Goal: Task Accomplishment & Management: Complete application form

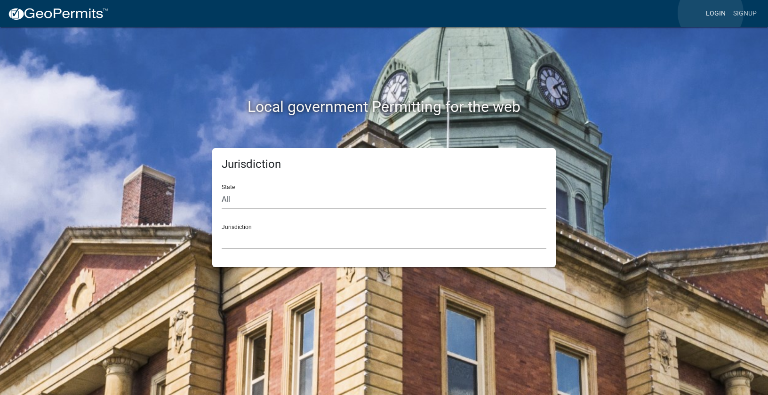
click at [711, 13] on link "Login" at bounding box center [715, 14] width 27 height 18
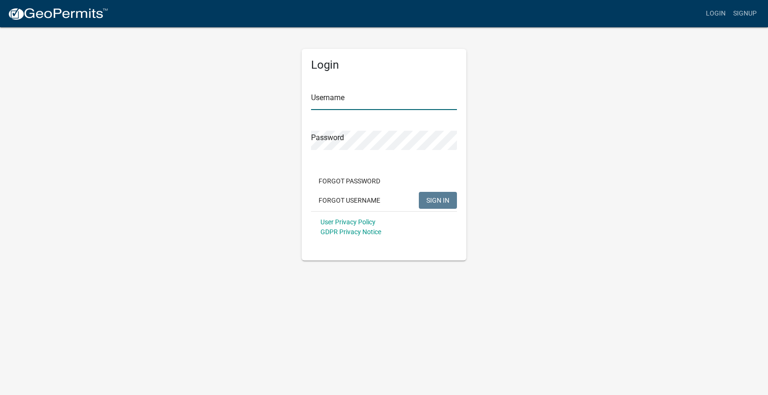
type input "Options25"
click at [445, 203] on span "SIGN IN" at bounding box center [437, 200] width 23 height 8
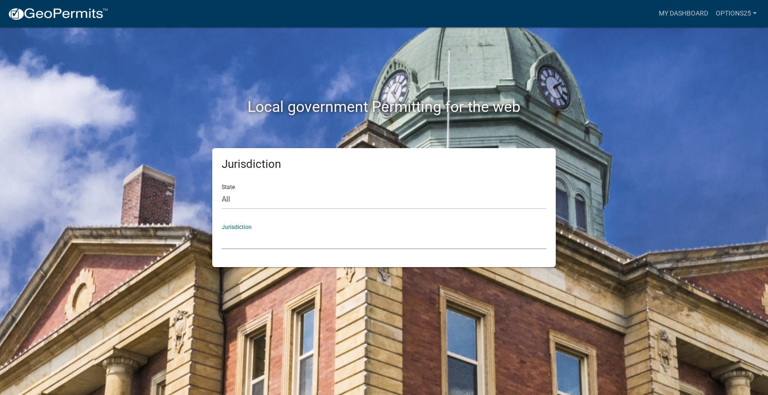
click at [255, 234] on select "[GEOGRAPHIC_DATA], [US_STATE] [GEOGRAPHIC_DATA], [US_STATE][PERSON_NAME][GEOGRA…" at bounding box center [384, 239] width 325 height 19
click at [231, 198] on select "All [US_STATE] [US_STATE] [US_STATE] [US_STATE] [US_STATE] [US_STATE] [US_STATE…" at bounding box center [384, 199] width 325 height 19
select select "[US_STATE]"
click at [222, 190] on select "All [US_STATE] [US_STATE] [US_STATE] [US_STATE] [US_STATE] [US_STATE] [US_STATE…" at bounding box center [384, 199] width 325 height 19
click at [236, 239] on select "[GEOGRAPHIC_DATA], [US_STATE] [GEOGRAPHIC_DATA], [US_STATE] [GEOGRAPHIC_DATA], …" at bounding box center [384, 239] width 325 height 19
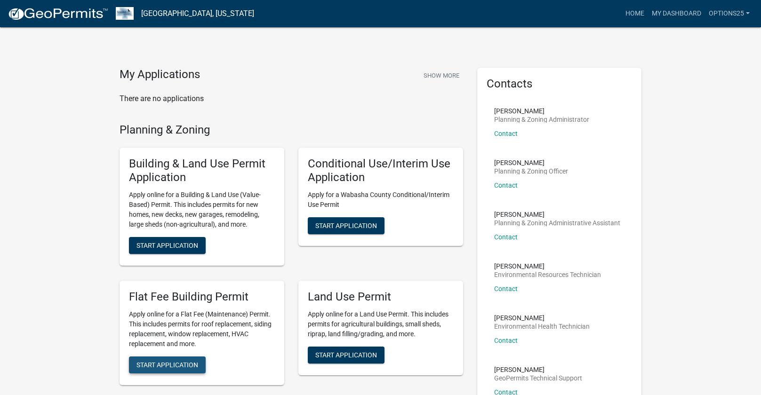
click at [150, 365] on span "Start Application" at bounding box center [168, 365] width 62 height 8
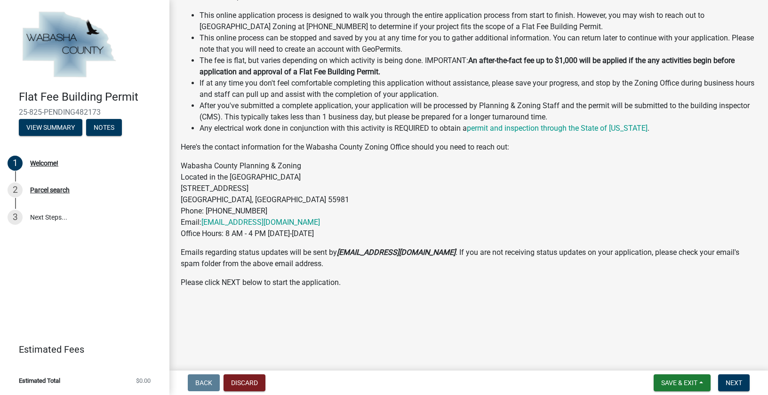
scroll to position [170, 0]
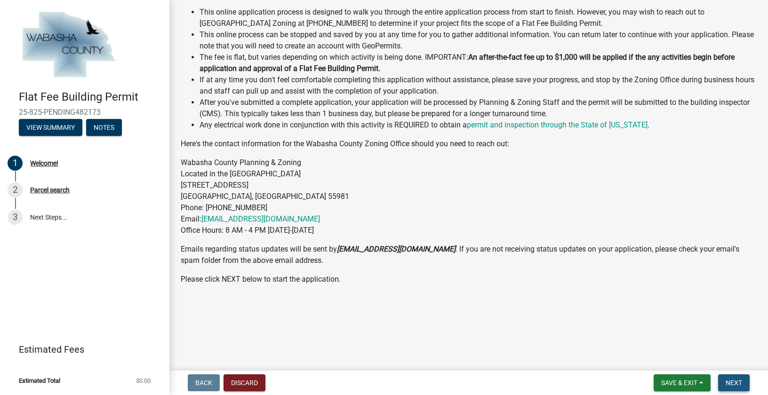
click at [738, 384] on span "Next" at bounding box center [734, 383] width 16 height 8
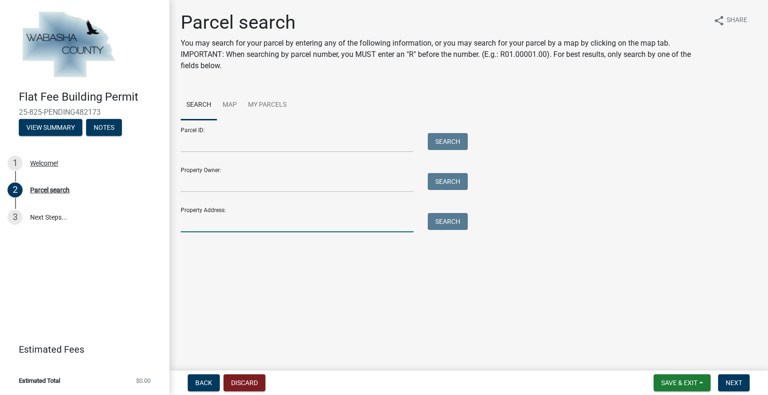
click at [198, 227] on input "Property Address:" at bounding box center [297, 222] width 233 height 19
type input "15063 673rd"
click at [435, 221] on button "Search" at bounding box center [448, 221] width 40 height 17
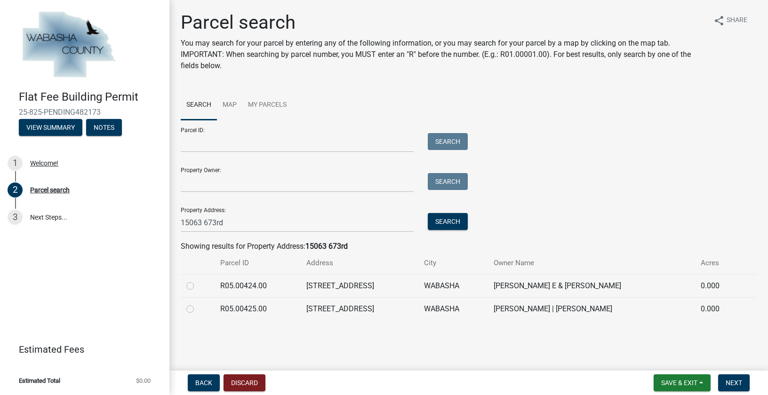
click at [198, 304] on label at bounding box center [198, 304] width 0 height 0
click at [198, 308] on input "radio" at bounding box center [201, 307] width 6 height 6
radio input "true"
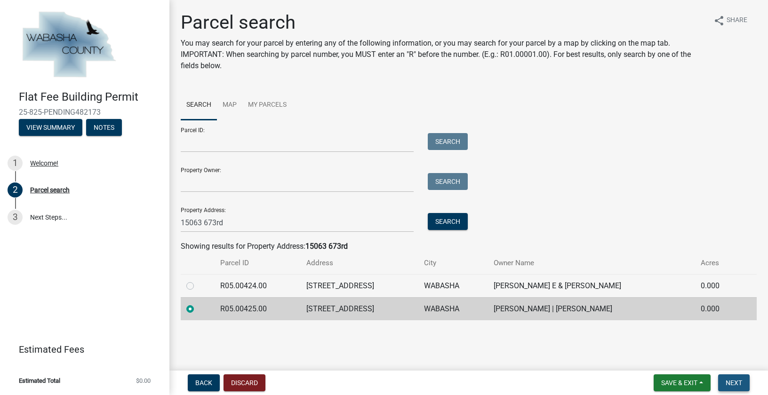
click at [733, 382] on span "Next" at bounding box center [734, 383] width 16 height 8
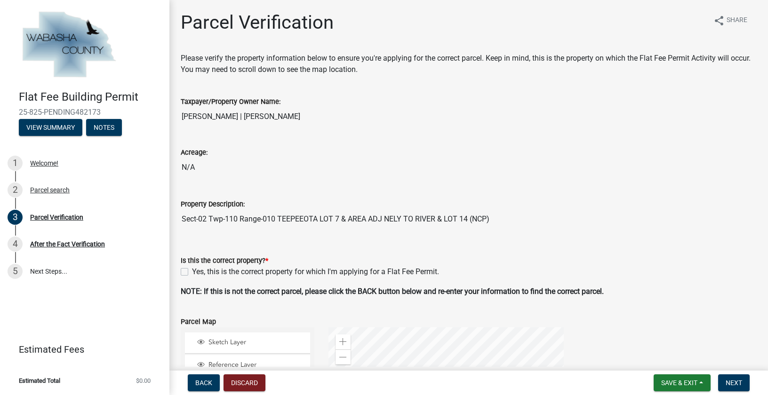
click at [192, 271] on label "Yes, this is the correct property for which I'm applying for a Flat Fee Permit." at bounding box center [315, 271] width 247 height 11
click at [192, 271] on input "Yes, this is the correct property for which I'm applying for a Flat Fee Permit." at bounding box center [195, 269] width 6 height 6
checkbox input "true"
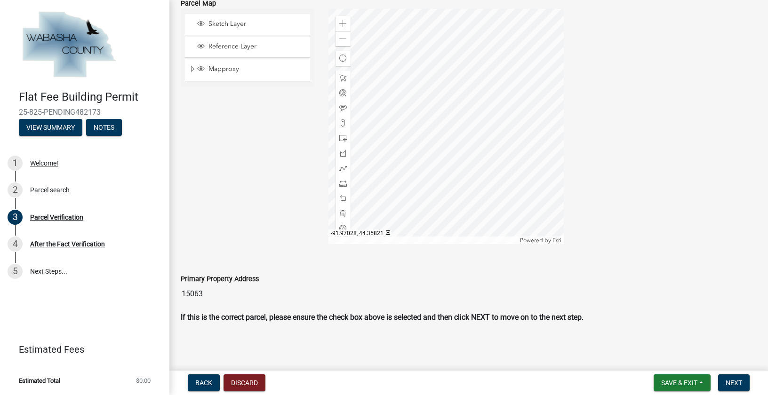
scroll to position [319, 0]
click at [741, 384] on span "Next" at bounding box center [734, 383] width 16 height 8
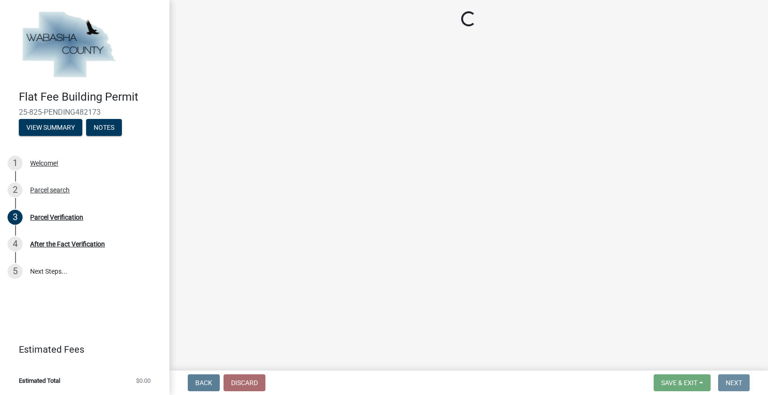
scroll to position [0, 0]
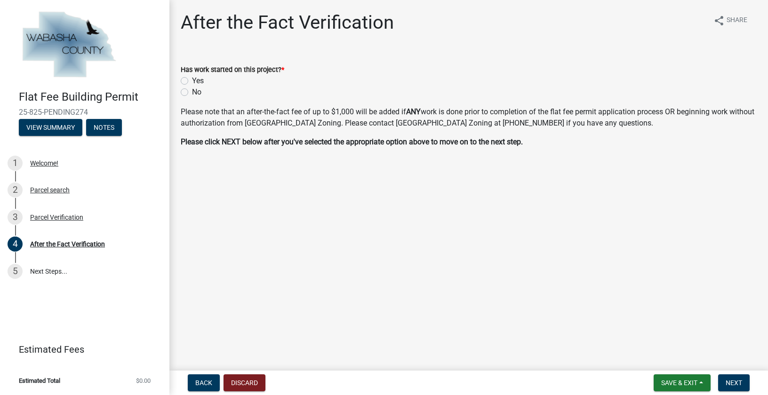
click at [192, 93] on label "No" at bounding box center [196, 92] width 9 height 11
click at [192, 93] on input "No" at bounding box center [195, 90] width 6 height 6
radio input "true"
click at [739, 386] on span "Next" at bounding box center [734, 383] width 16 height 8
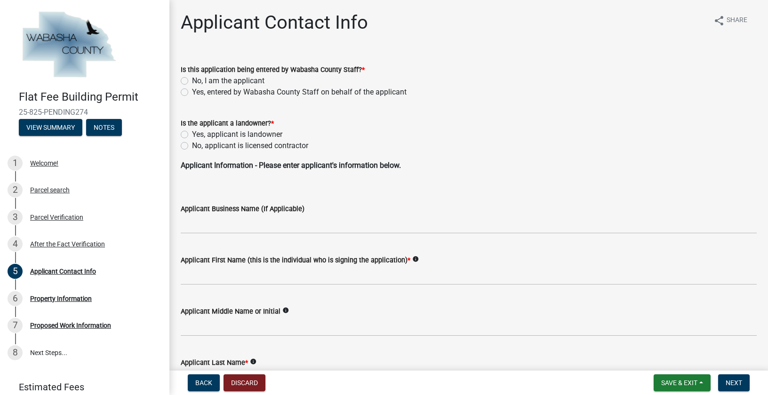
click at [192, 80] on label "No, I am the applicant" at bounding box center [228, 80] width 72 height 11
click at [192, 80] on input "No, I am the applicant" at bounding box center [195, 78] width 6 height 6
radio input "true"
click at [192, 145] on label "No, applicant is licensed contractor" at bounding box center [250, 145] width 116 height 11
click at [192, 145] on input "No, applicant is licensed contractor" at bounding box center [195, 143] width 6 height 6
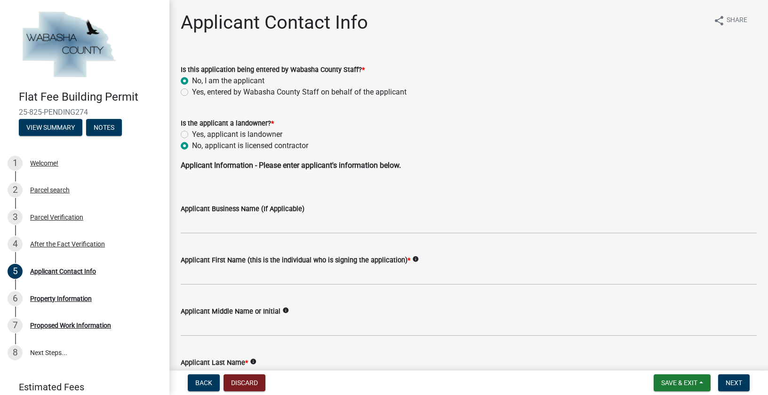
radio input "true"
click at [219, 185] on wm-data-entity-input "Applicant Information - Please enter applicant's information below." at bounding box center [469, 175] width 576 height 30
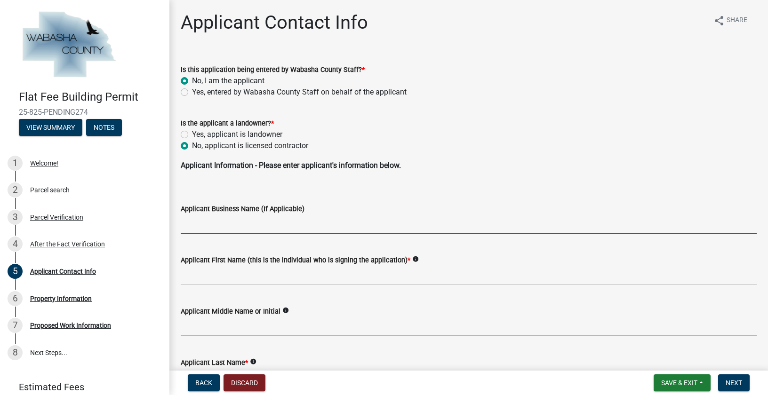
click at [192, 223] on input "Applicant Business Name (If Applicable)" at bounding box center [469, 224] width 576 height 19
type input "Options Exteriors"
type input "[PERSON_NAME]"
type input "[STREET_ADDRESS]"
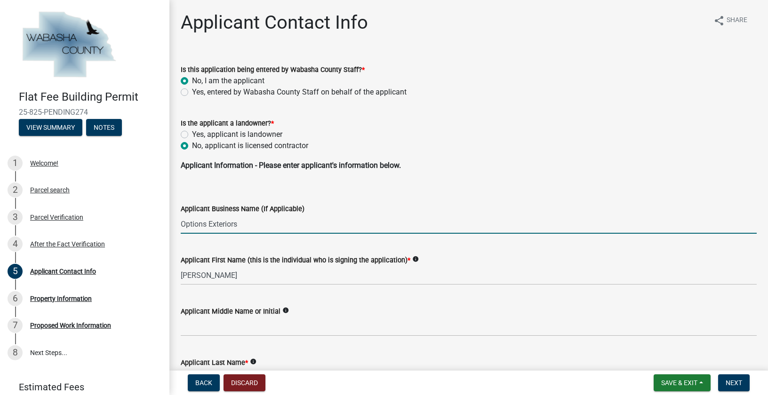
type input "Eden Prairie"
type input "55344"
type input "6517056376"
type input "[EMAIL_ADDRESS][DOMAIN_NAME]"
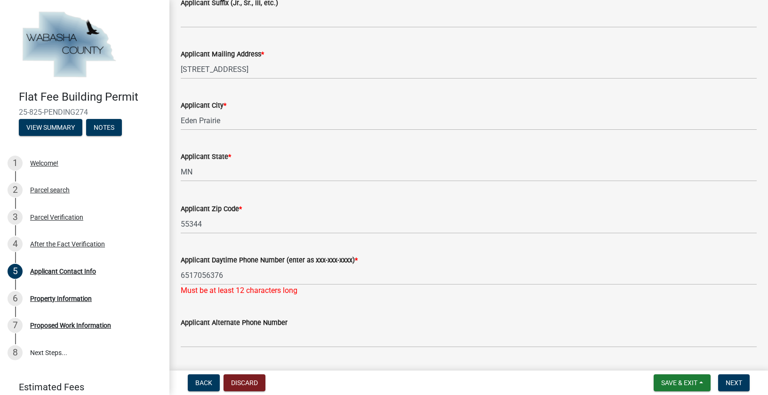
scroll to position [424, 0]
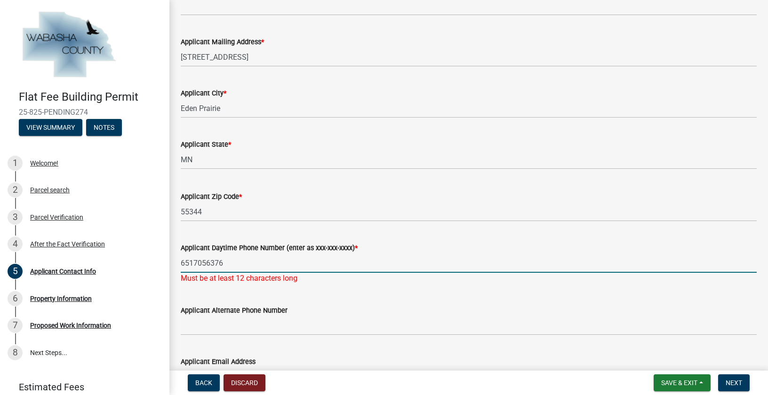
click at [192, 263] on input "6517056376" at bounding box center [469, 263] width 576 height 19
click at [208, 263] on input "651-7056376" at bounding box center [469, 263] width 576 height 19
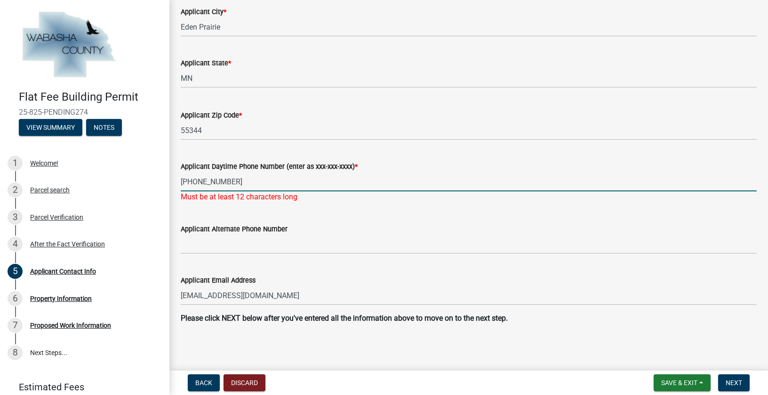
scroll to position [507, 0]
type input "[PHONE_NUMBER]"
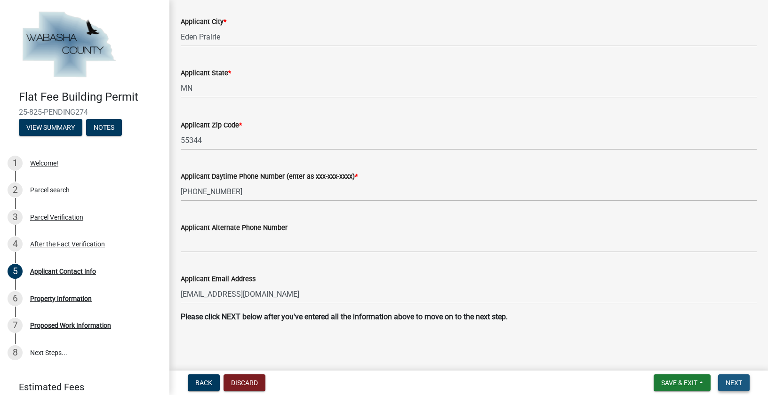
click at [726, 380] on span "Next" at bounding box center [734, 383] width 16 height 8
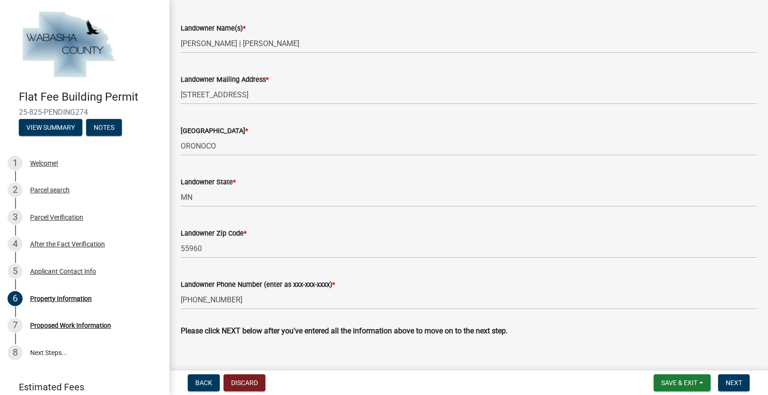
scroll to position [359, 0]
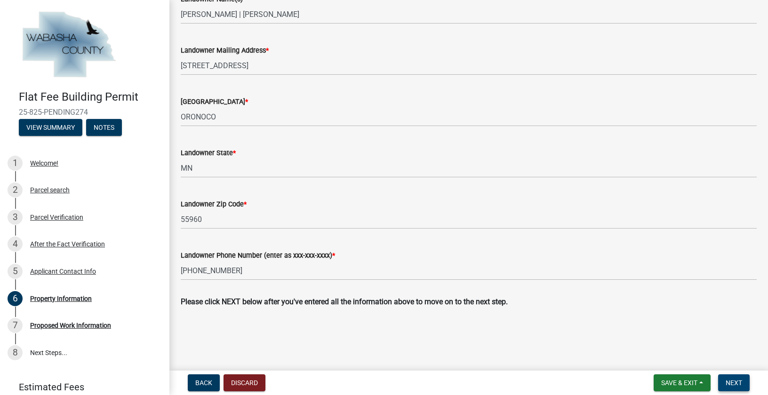
click at [731, 380] on span "Next" at bounding box center [734, 383] width 16 height 8
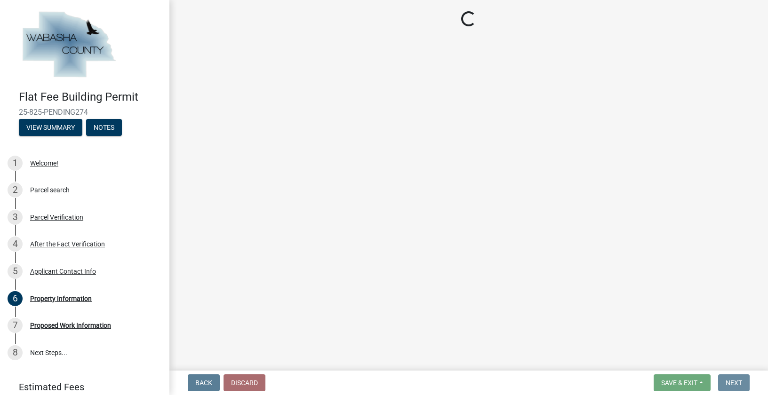
scroll to position [0, 0]
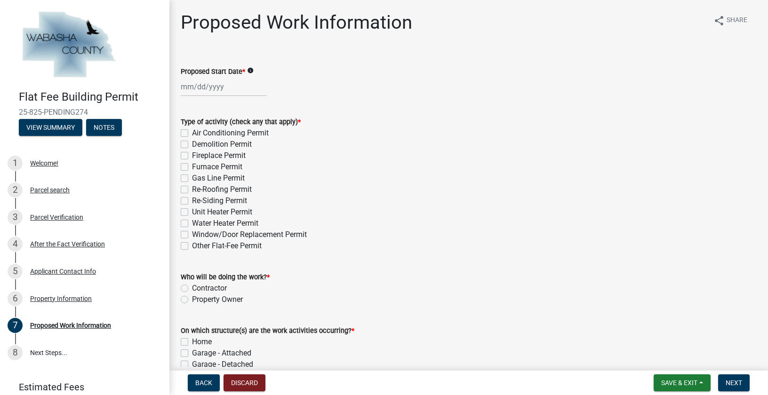
select select "9"
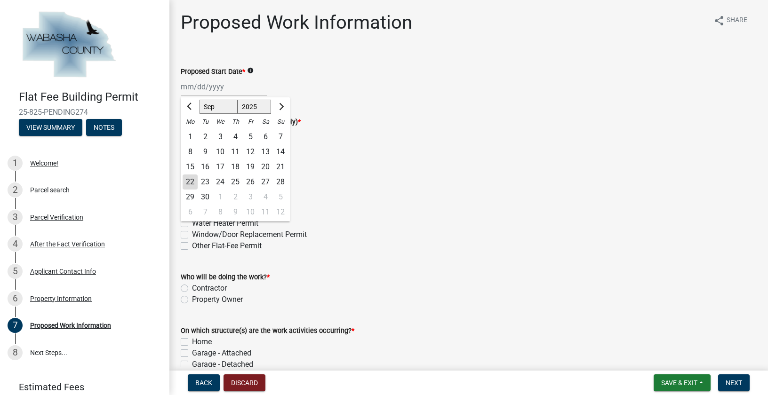
click at [184, 87] on input "Proposed Start Date *" at bounding box center [224, 86] width 86 height 19
click at [206, 182] on div "23" at bounding box center [205, 182] width 15 height 15
type input "[DATE]"
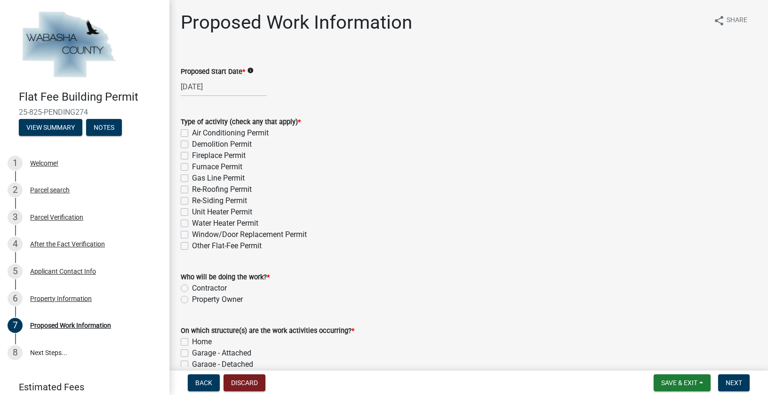
click at [192, 188] on label "Re-Roofing Permit" at bounding box center [222, 189] width 60 height 11
click at [192, 188] on input "Re-Roofing Permit" at bounding box center [195, 187] width 6 height 6
checkbox input "true"
checkbox input "false"
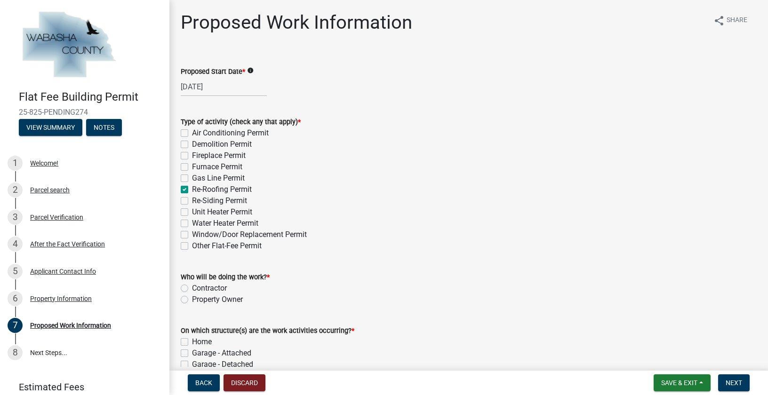
checkbox input "false"
checkbox input "true"
checkbox input "false"
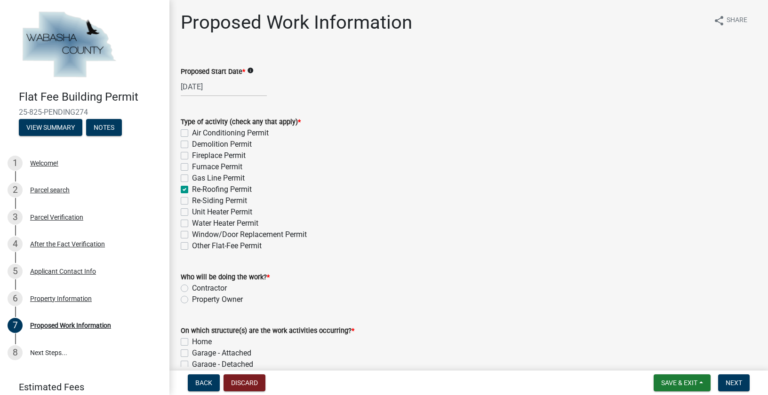
checkbox input "false"
click at [192, 288] on label "Contractor" at bounding box center [209, 288] width 35 height 11
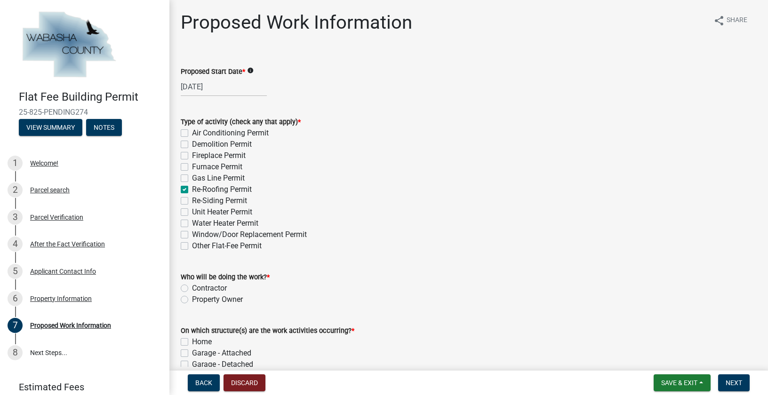
click at [192, 288] on input "Contractor" at bounding box center [195, 286] width 6 height 6
radio input "true"
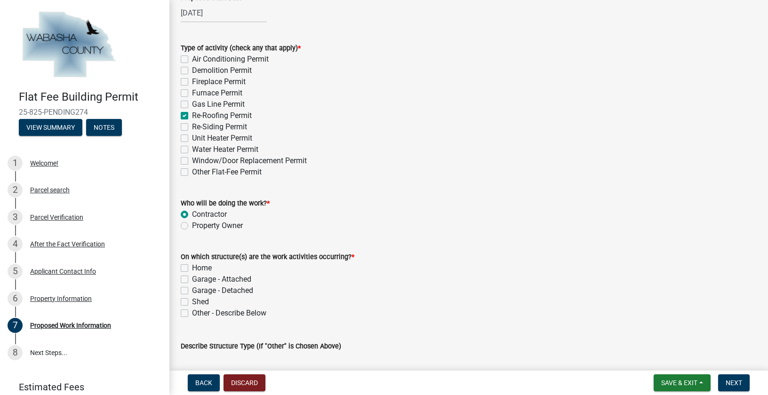
scroll to position [94, 0]
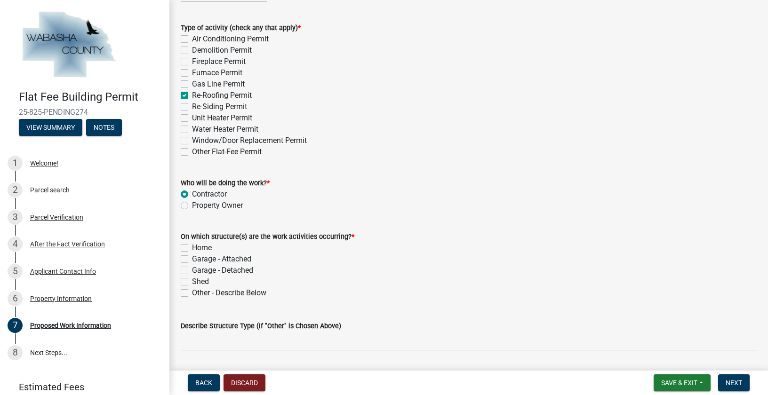
click at [192, 291] on label "Other - Describe Below" at bounding box center [229, 293] width 74 height 11
click at [192, 291] on input "Other - Describe Below" at bounding box center [195, 291] width 6 height 6
checkbox input "true"
checkbox input "false"
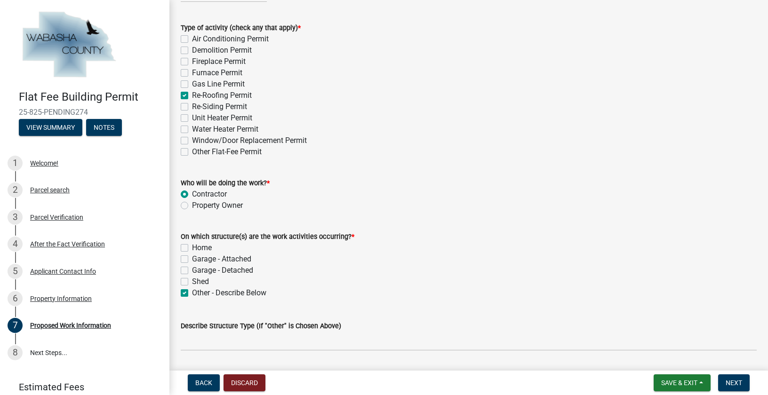
checkbox input "false"
checkbox input "true"
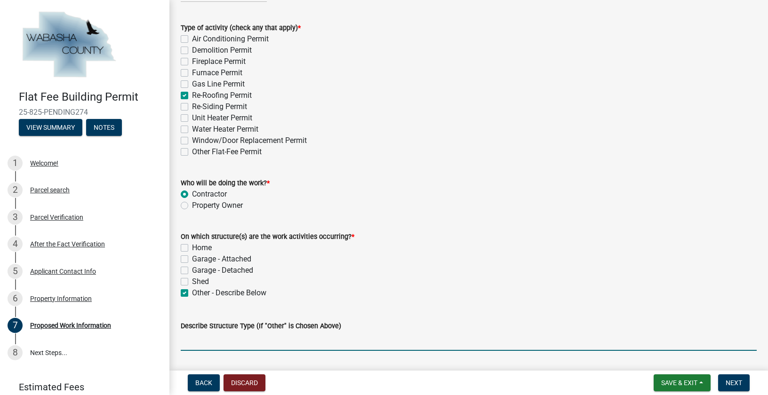
click at [199, 342] on input "Describe Structure Type (If "Other" is Chosen Above)" at bounding box center [469, 341] width 576 height 19
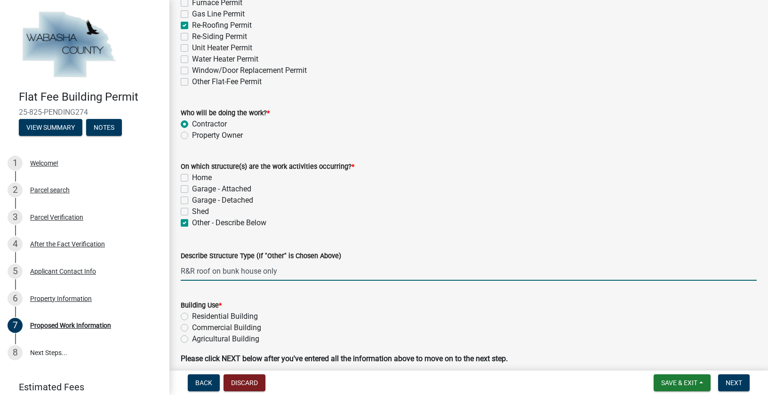
scroll to position [188, 0]
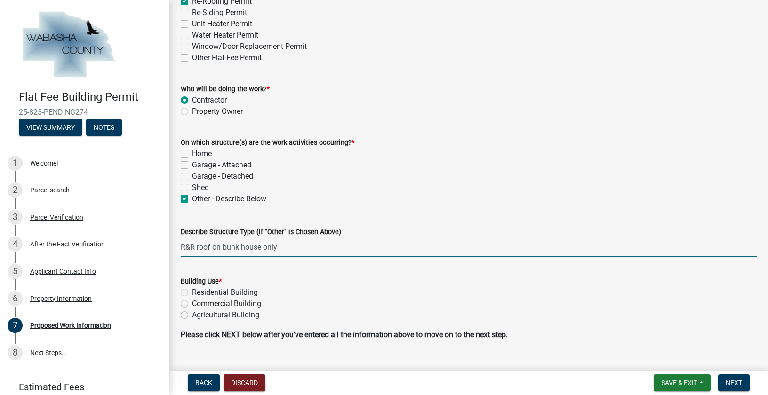
click at [185, 290] on div "Building Use * Residential Building Commercial Building Agricultural Building" at bounding box center [469, 298] width 576 height 45
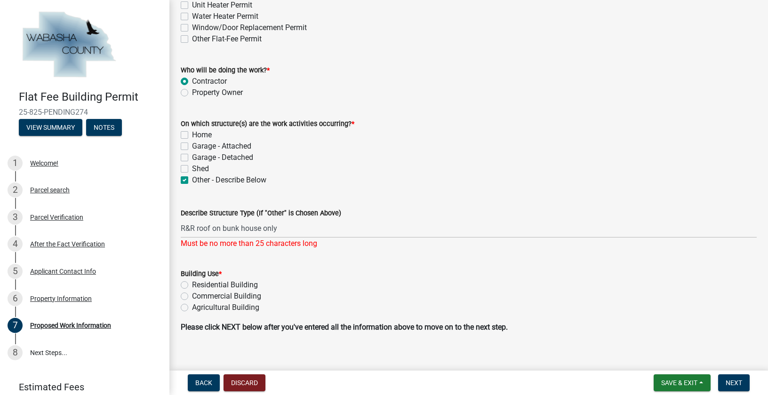
scroll to position [217, 0]
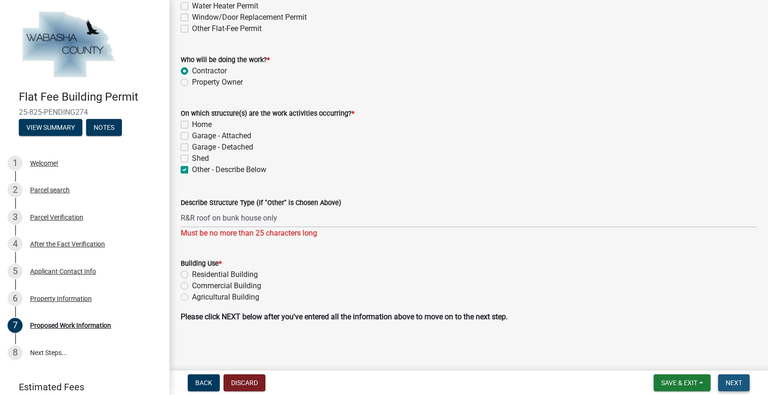
click at [739, 381] on span "Next" at bounding box center [734, 383] width 16 height 8
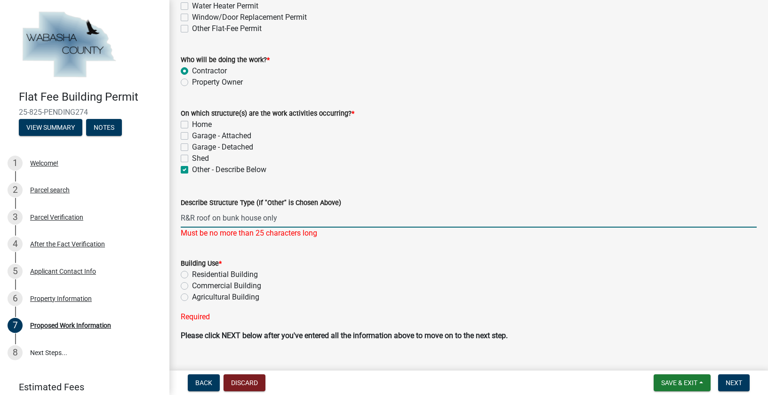
drag, startPoint x: 221, startPoint y: 216, endPoint x: 177, endPoint y: 219, distance: 43.4
click at [177, 219] on div "Describe Structure Type (If "Other" is Chosen Above) R&R roof on bunk house onl…" at bounding box center [469, 211] width 590 height 55
type input "bunk house only"
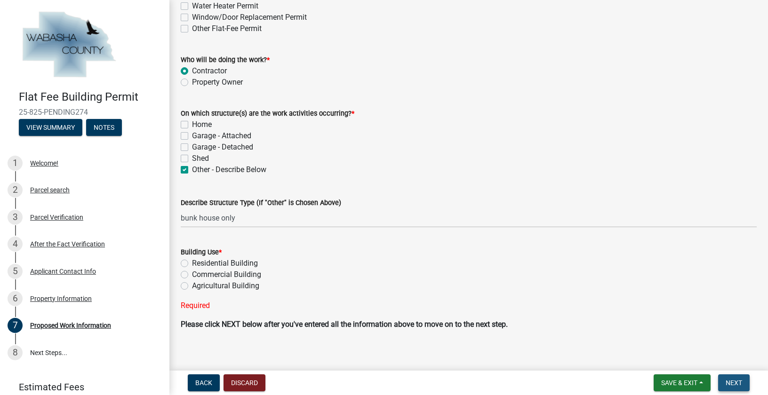
click at [729, 381] on span "Next" at bounding box center [734, 383] width 16 height 8
click at [192, 262] on label "Residential Building" at bounding box center [225, 263] width 66 height 11
click at [192, 262] on input "Residential Building" at bounding box center [195, 261] width 6 height 6
radio input "true"
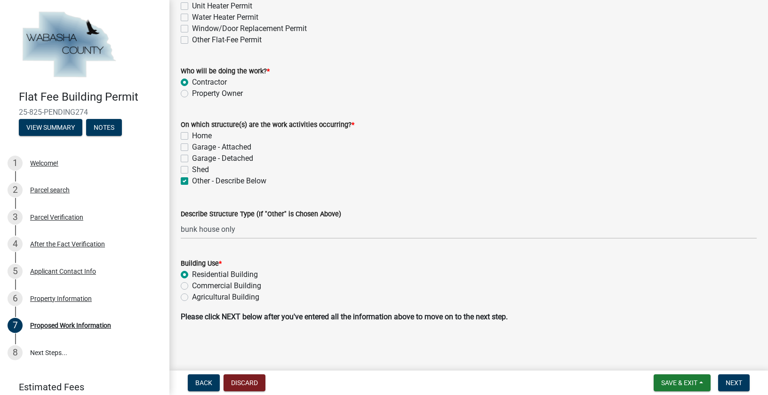
scroll to position [206, 0]
click at [735, 383] on span "Next" at bounding box center [734, 383] width 16 height 8
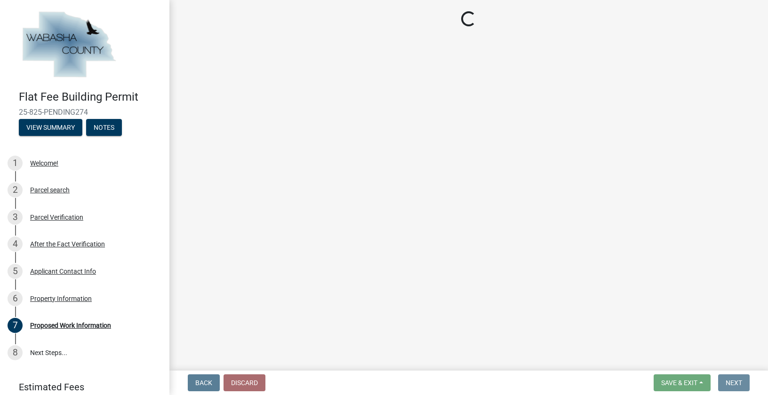
scroll to position [0, 0]
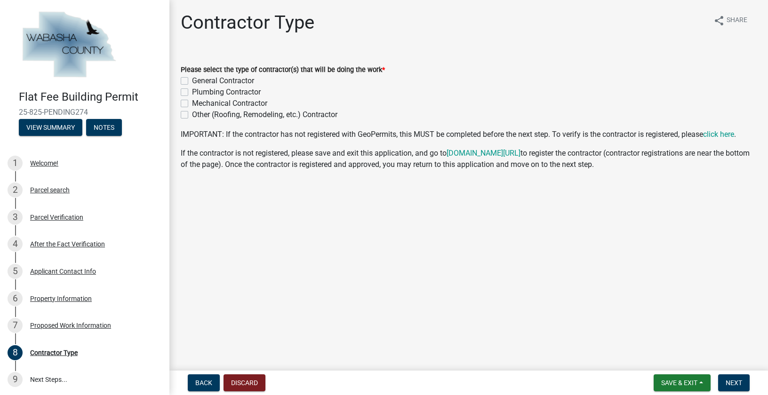
click at [192, 80] on label "General Contractor" at bounding box center [223, 80] width 62 height 11
click at [192, 80] on input "General Contractor" at bounding box center [195, 78] width 6 height 6
checkbox input "true"
checkbox input "false"
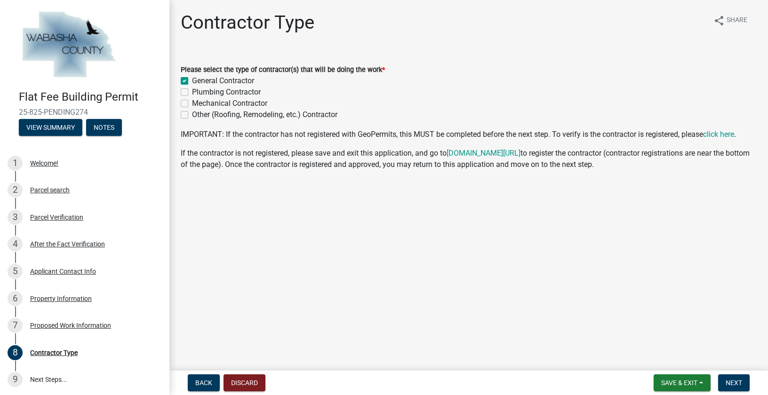
checkbox input "false"
click at [733, 376] on button "Next" at bounding box center [734, 383] width 32 height 17
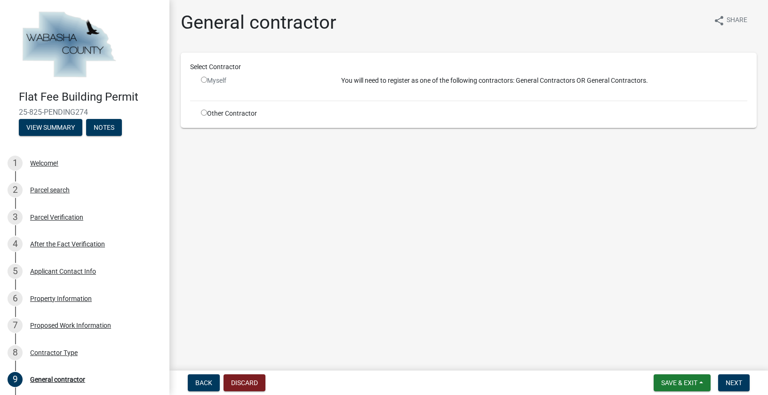
click at [204, 112] on input "radio" at bounding box center [204, 113] width 6 height 6
radio input "true"
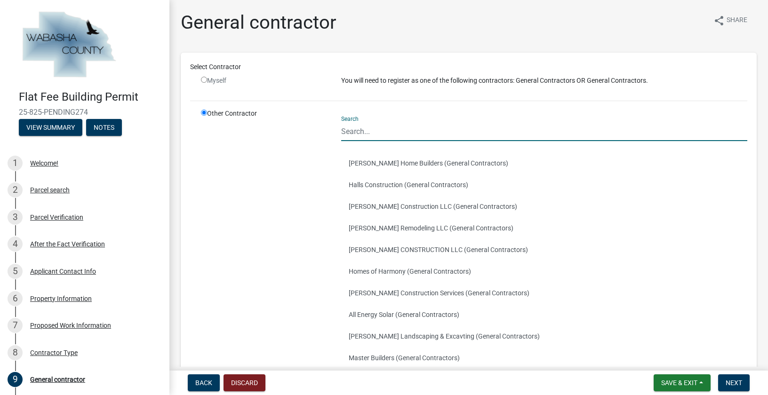
click at [377, 125] on input "Search" at bounding box center [544, 131] width 406 height 19
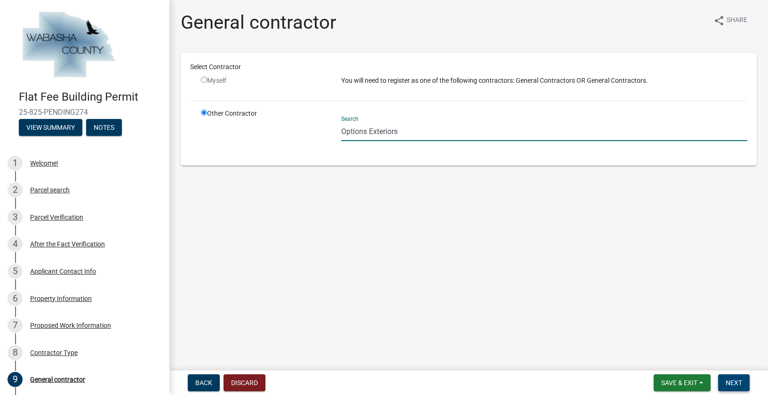
click at [736, 381] on span "Next" at bounding box center [734, 383] width 16 height 8
drag, startPoint x: 418, startPoint y: 129, endPoint x: 257, endPoint y: 131, distance: 161.5
click at [257, 131] on div "Other Contractor Search Options Exteriors" at bounding box center [474, 133] width 561 height 48
type input "A Better Way to Build"
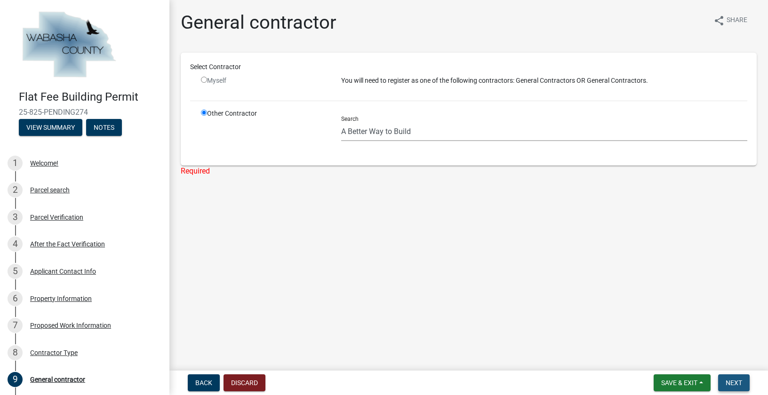
click at [731, 381] on span "Next" at bounding box center [734, 383] width 16 height 8
click at [205, 80] on input "radio" at bounding box center [204, 80] width 6 height 6
radio input "false"
radio input "true"
click at [209, 379] on span "Back" at bounding box center [203, 383] width 17 height 8
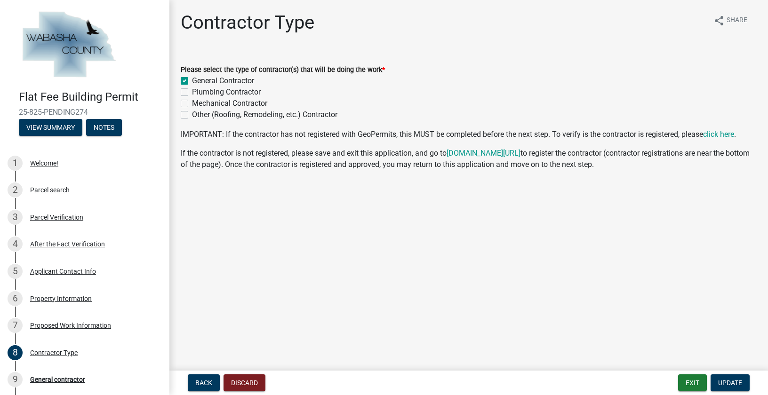
click at [192, 113] on label "Other (Roofing, Remodeling, etc.) Contractor" at bounding box center [264, 114] width 145 height 11
click at [192, 113] on input "Other (Roofing, Remodeling, etc.) Contractor" at bounding box center [195, 112] width 6 height 6
checkbox input "true"
checkbox input "false"
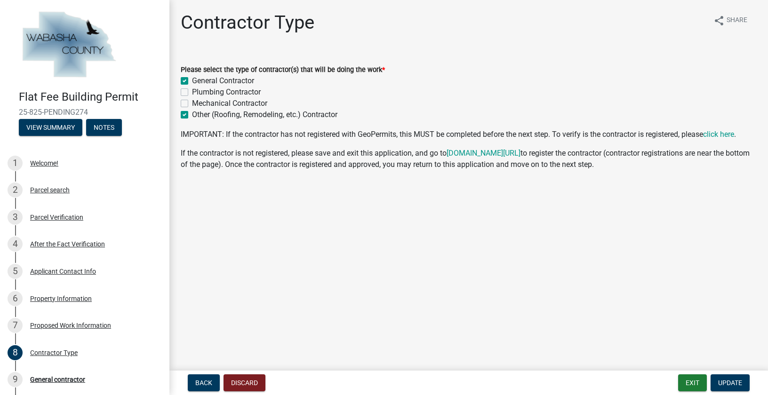
checkbox input "false"
checkbox input "true"
click at [192, 81] on label "General Contractor" at bounding box center [223, 80] width 62 height 11
click at [192, 81] on input "General Contractor" at bounding box center [195, 78] width 6 height 6
checkbox input "false"
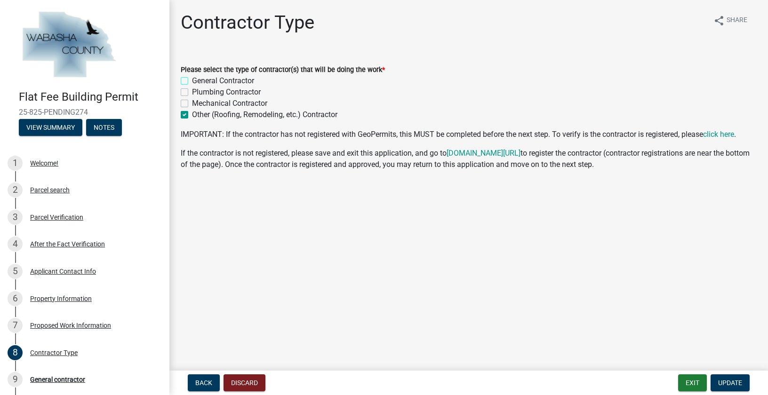
checkbox input "false"
checkbox input "true"
click at [732, 381] on span "Update" at bounding box center [730, 383] width 24 height 8
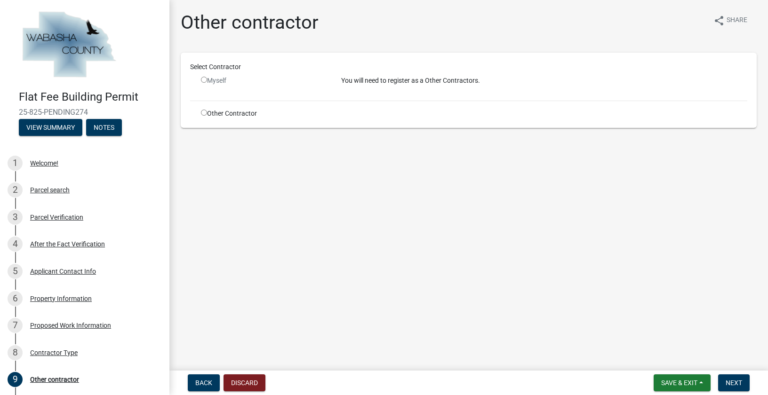
click at [206, 114] on input "radio" at bounding box center [204, 113] width 6 height 6
radio input "true"
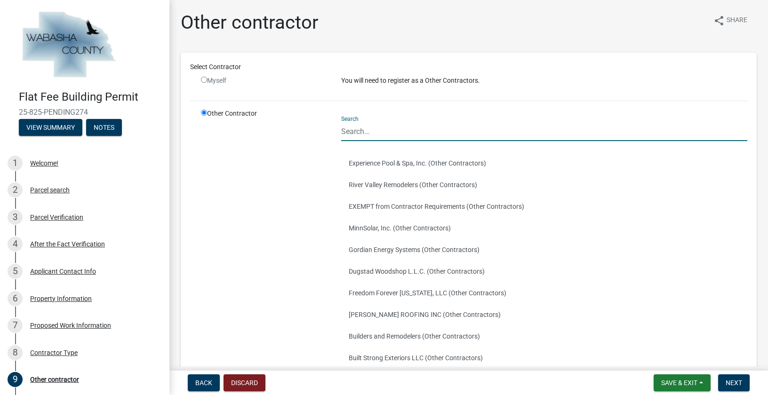
click at [363, 131] on input "Search" at bounding box center [544, 131] width 406 height 19
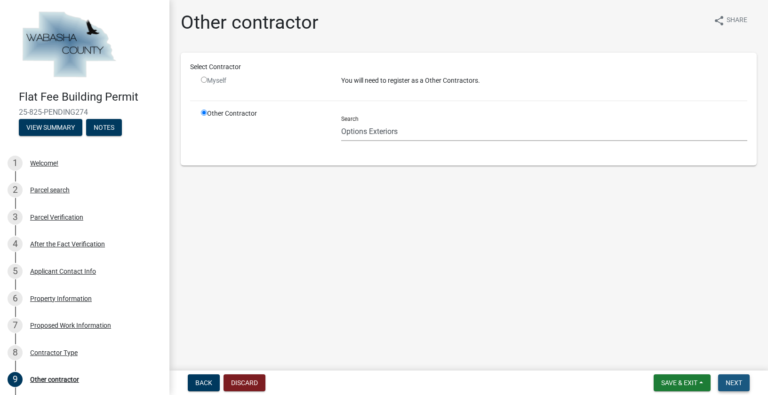
click at [733, 385] on span "Next" at bounding box center [734, 383] width 16 height 8
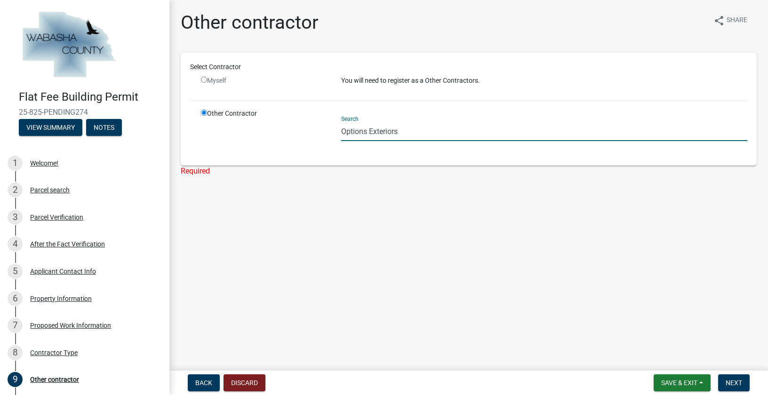
drag, startPoint x: 408, startPoint y: 131, endPoint x: 312, endPoint y: 179, distance: 107.4
click at [316, 147] on div "Other Contractor Search Options Exteriors" at bounding box center [474, 133] width 561 height 48
type input "A Better Way to Build"
click at [730, 383] on span "Next" at bounding box center [734, 383] width 16 height 8
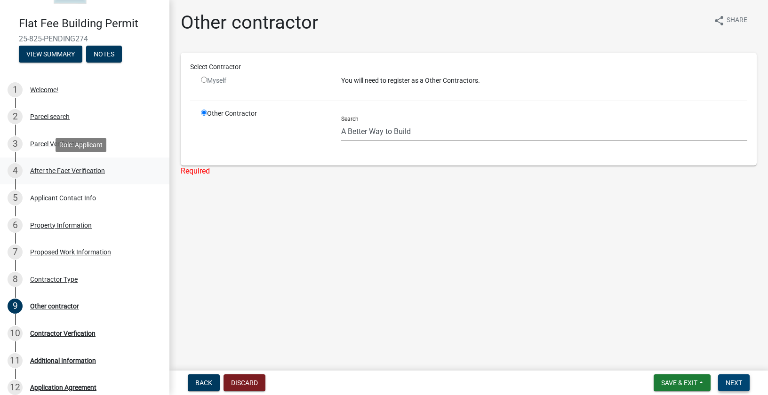
scroll to position [94, 0]
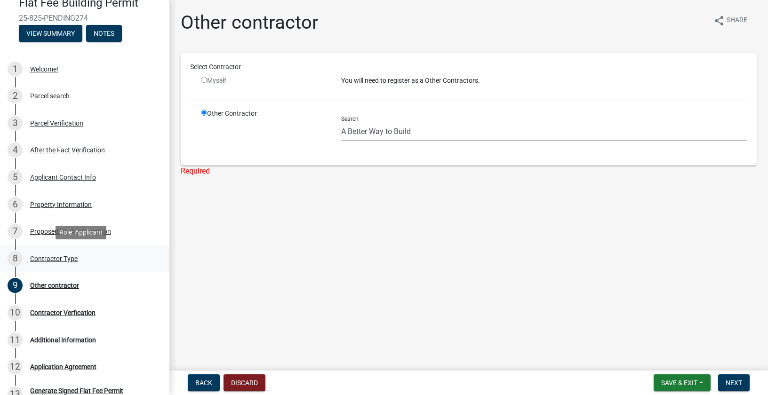
click at [43, 259] on div "Contractor Type" at bounding box center [54, 259] width 48 height 7
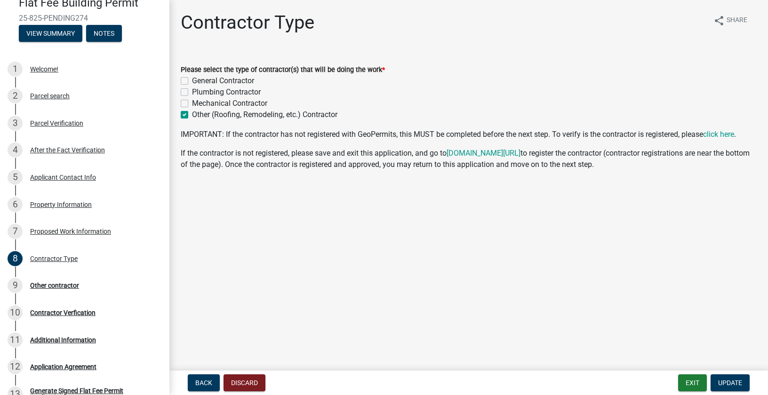
click at [192, 80] on label "General Contractor" at bounding box center [223, 80] width 62 height 11
click at [192, 80] on input "General Contractor" at bounding box center [195, 78] width 6 height 6
checkbox input "true"
checkbox input "false"
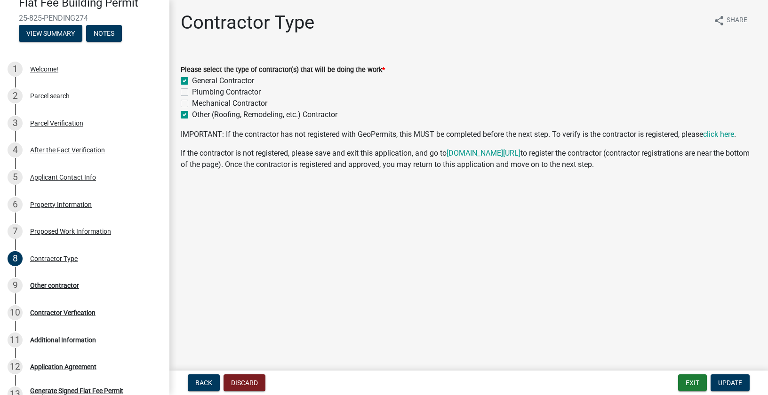
click at [192, 114] on label "Other (Roofing, Remodeling, etc.) Contractor" at bounding box center [264, 114] width 145 height 11
click at [192, 114] on input "Other (Roofing, Remodeling, etc.) Contractor" at bounding box center [195, 112] width 6 height 6
checkbox input "false"
checkbox input "true"
checkbox input "false"
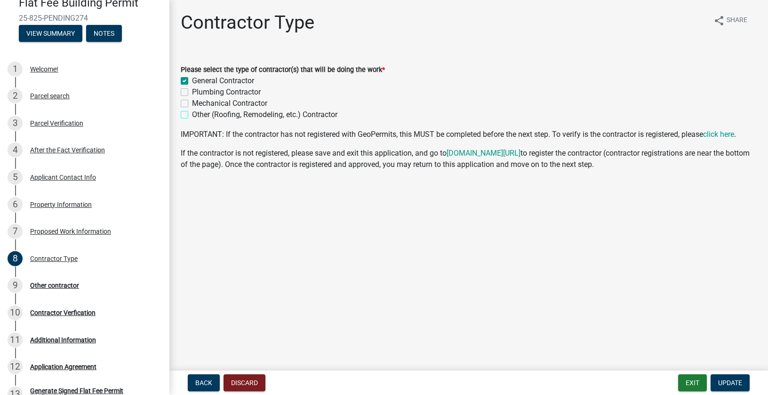
checkbox input "false"
click at [728, 133] on link "click here" at bounding box center [718, 134] width 31 height 9
click at [46, 313] on div "Contractor Verfication" at bounding box center [62, 313] width 65 height 7
click at [731, 383] on span "Update" at bounding box center [730, 383] width 24 height 8
